Goal: Obtain resource: Download file/media

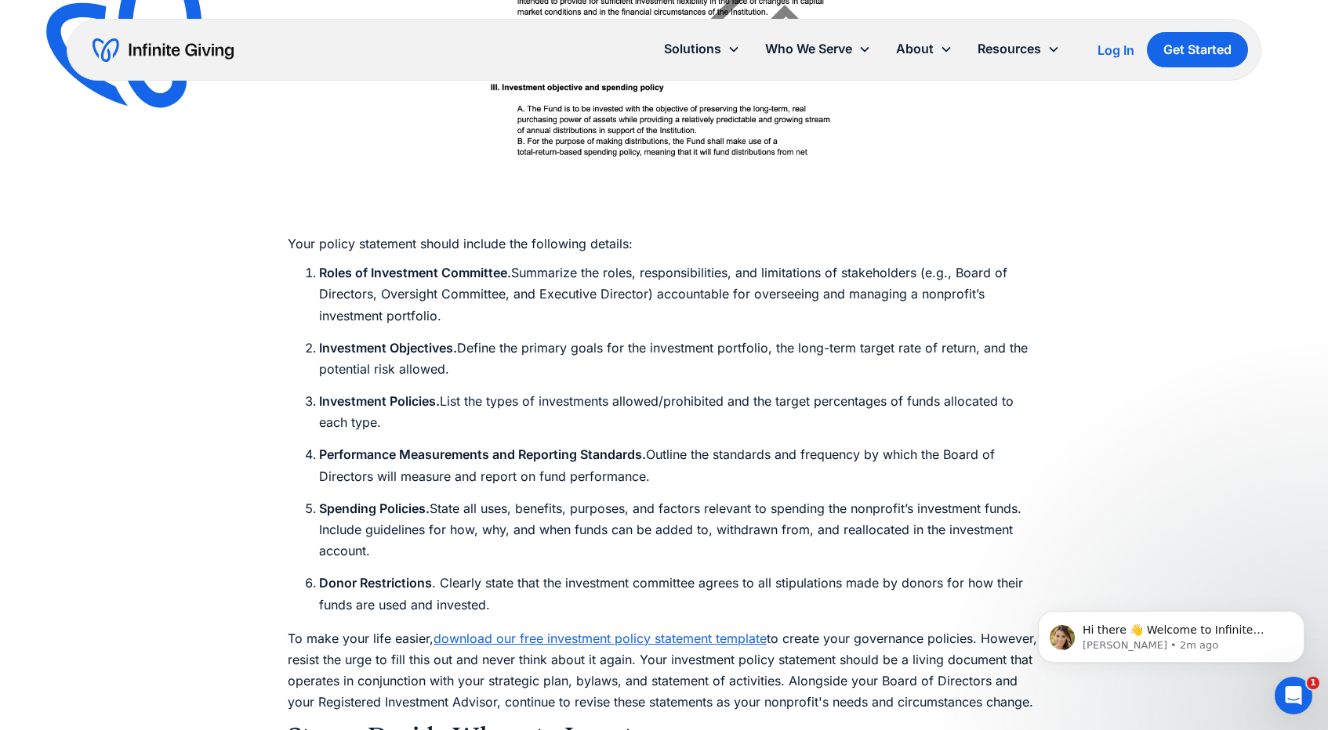
scroll to position [5210, 0]
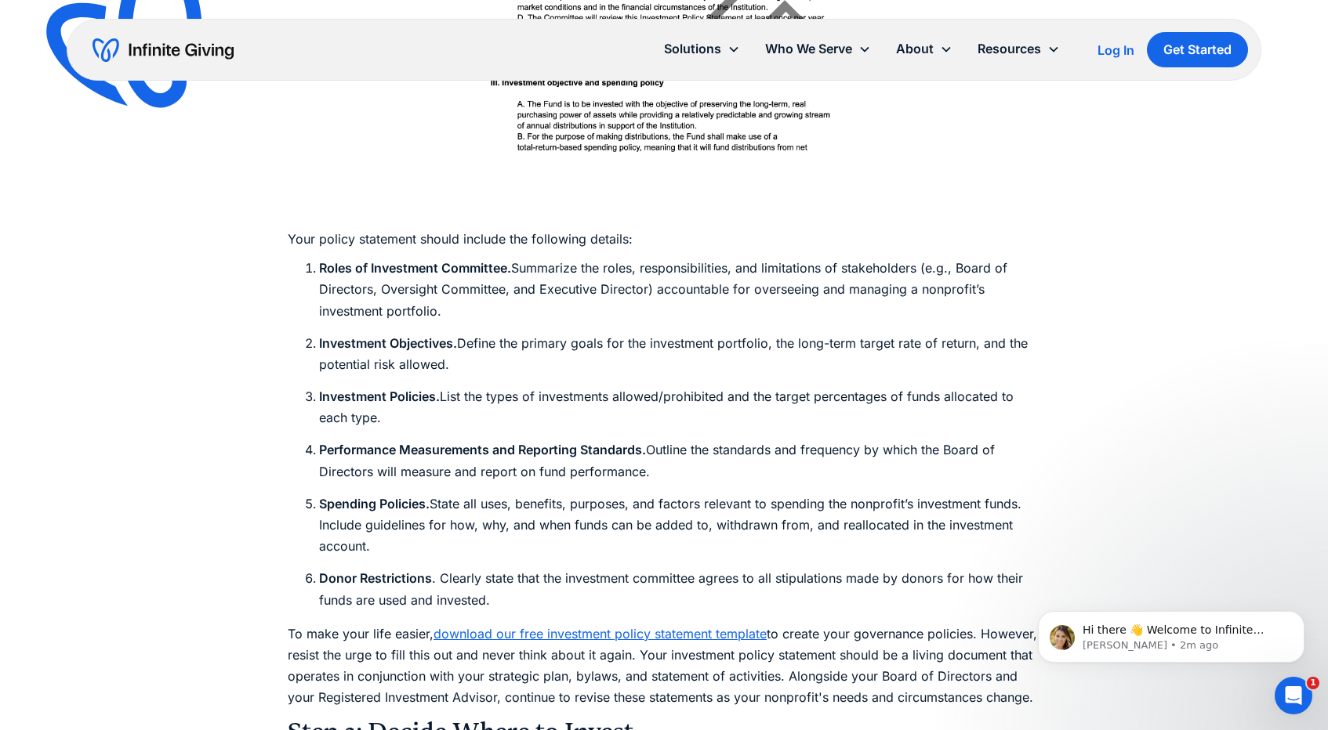
click at [522, 626] on link "download our free investment policy statement template" at bounding box center [599, 634] width 333 height 16
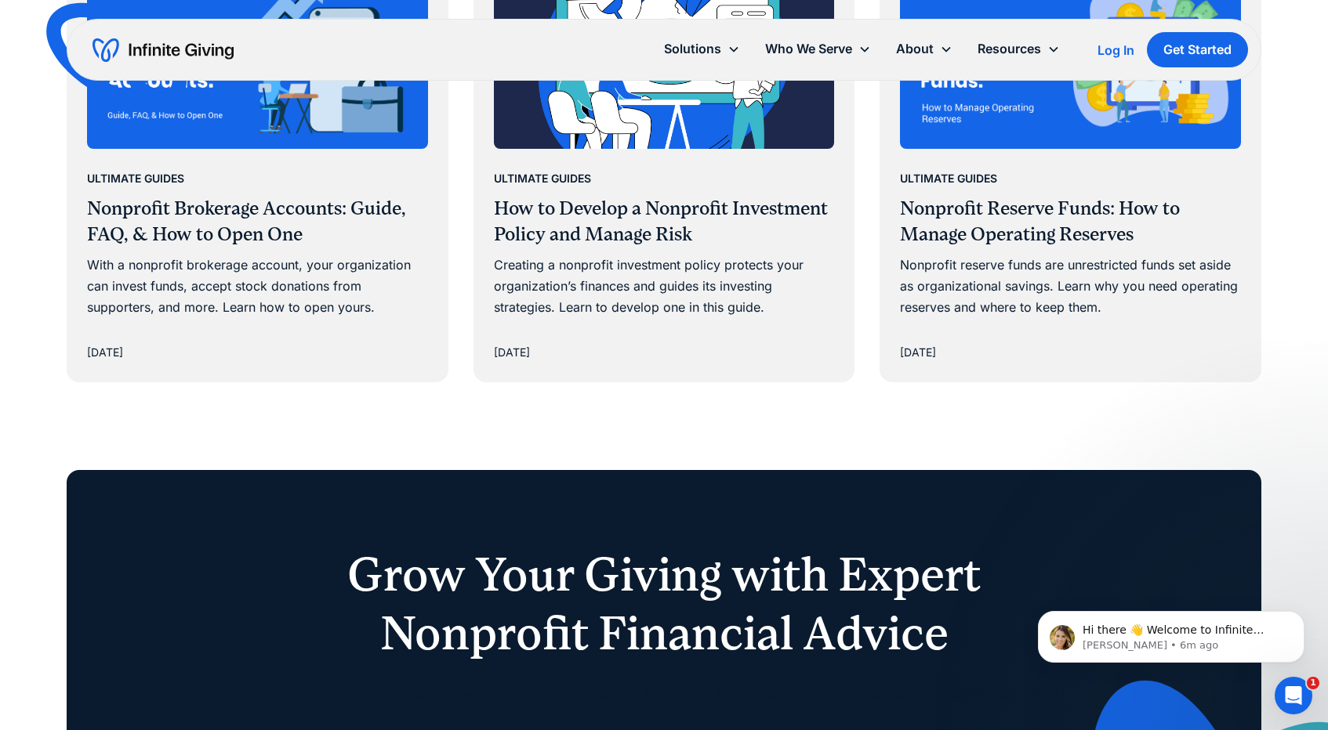
scroll to position [12908, 0]
